Goal: Transaction & Acquisition: Purchase product/service

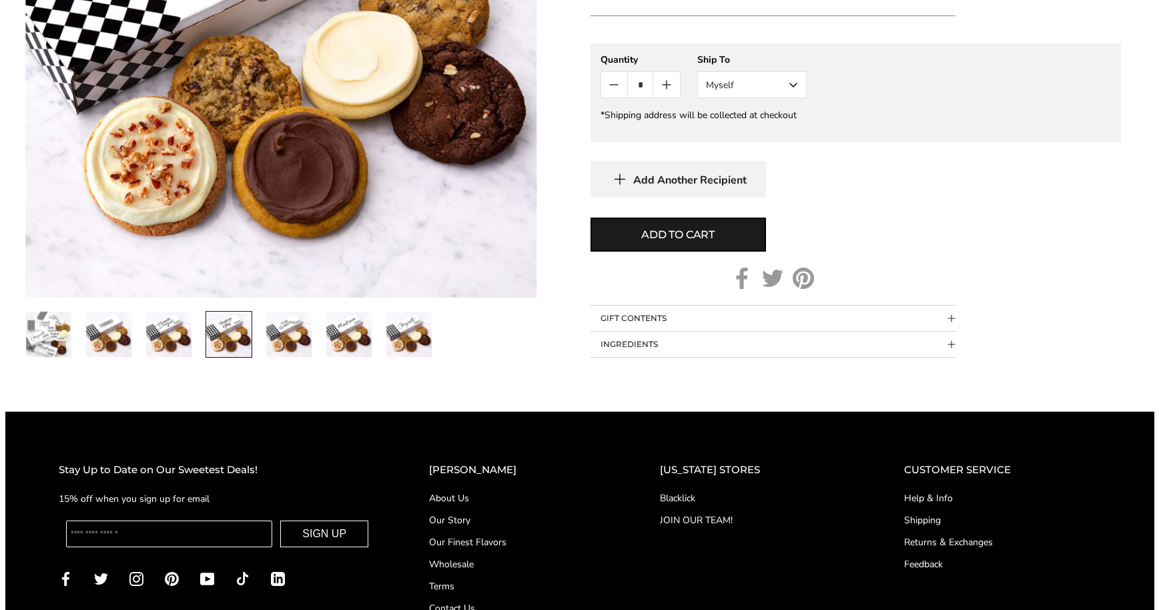
scroll to position [1021, 0]
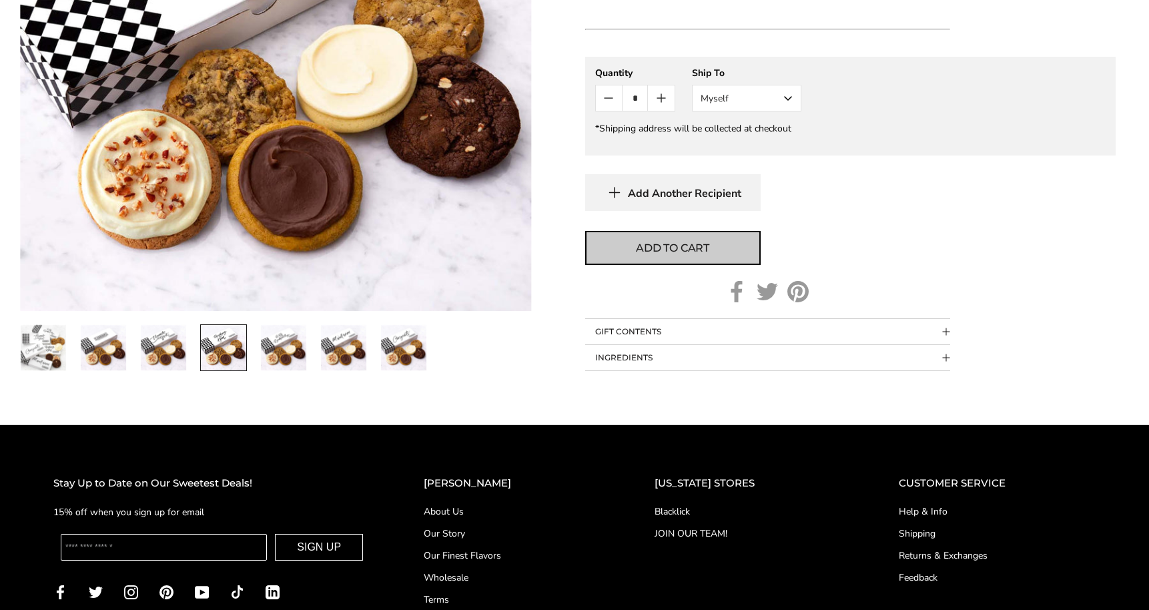
click at [707, 255] on span "Add to cart" at bounding box center [672, 248] width 73 height 16
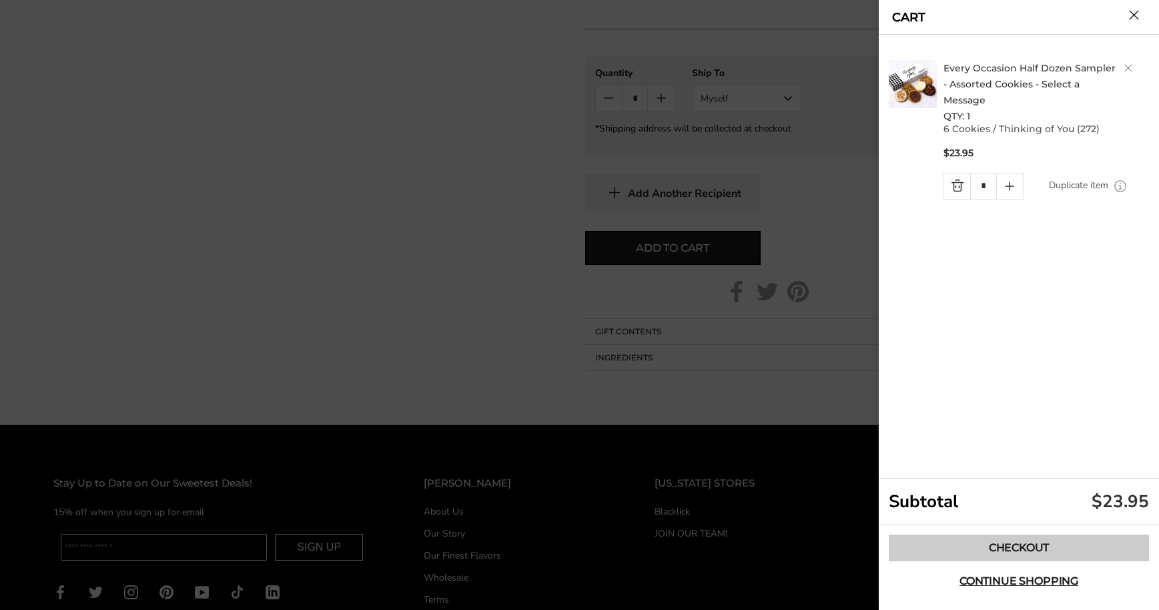
click at [1028, 540] on link "Checkout" at bounding box center [1019, 547] width 260 height 27
